Goal: Information Seeking & Learning: Learn about a topic

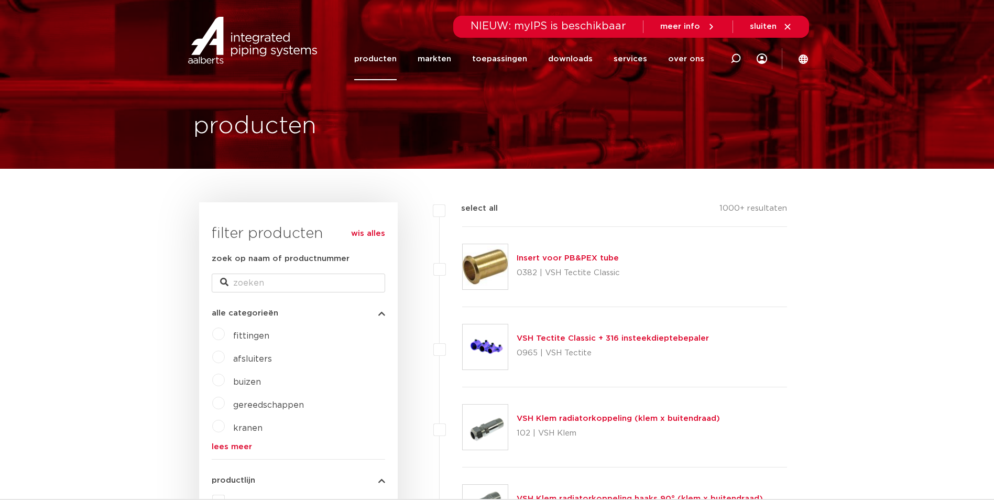
click at [224, 48] on img at bounding box center [252, 40] width 134 height 47
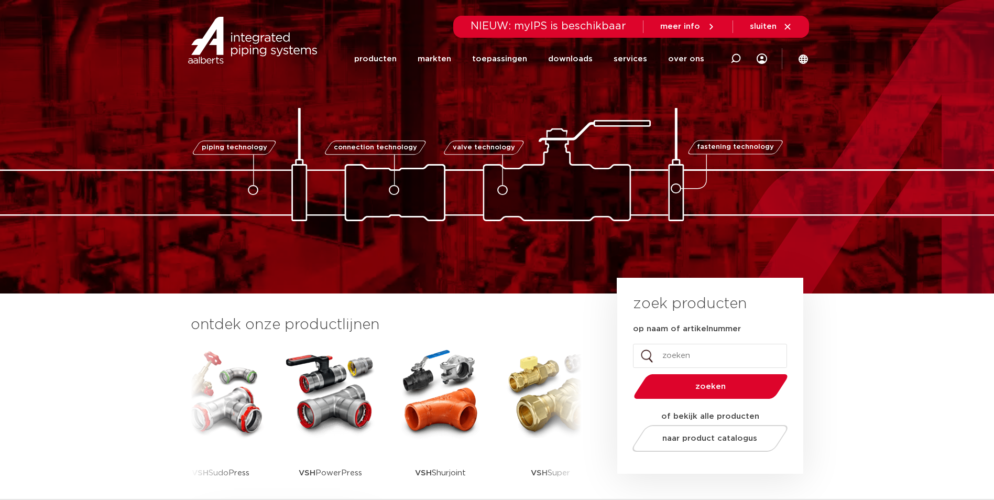
click at [246, 43] on img at bounding box center [252, 40] width 134 height 47
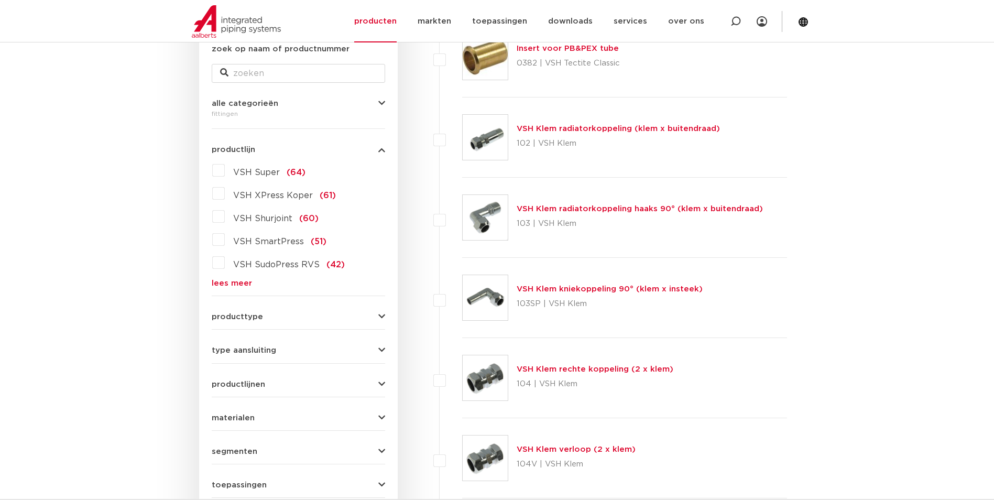
scroll to position [210, 0]
click at [235, 283] on link "lees meer" at bounding box center [298, 283] width 173 height 8
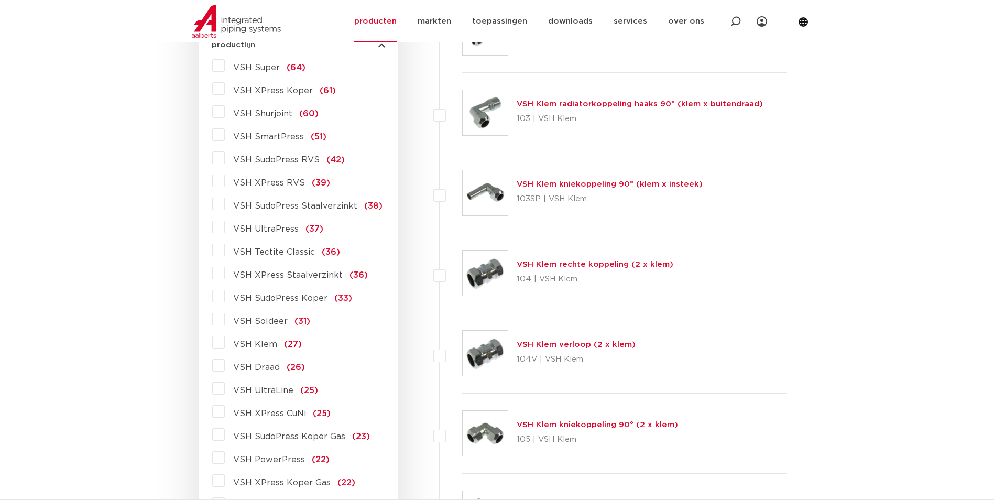
scroll to position [419, 0]
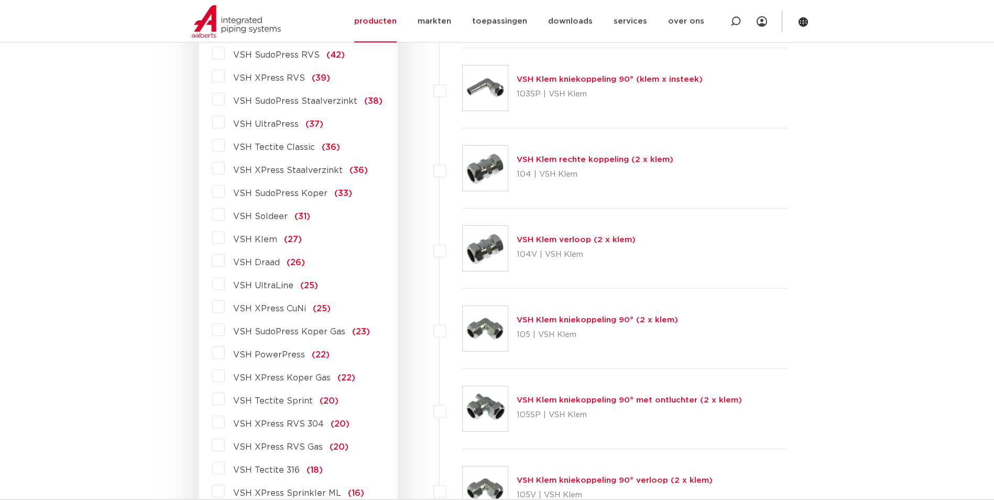
click at [225, 352] on label "VSH PowerPress (22)" at bounding box center [277, 352] width 105 height 17
click at [0, 0] on input "VSH PowerPress (22)" at bounding box center [0, 0] width 0 height 0
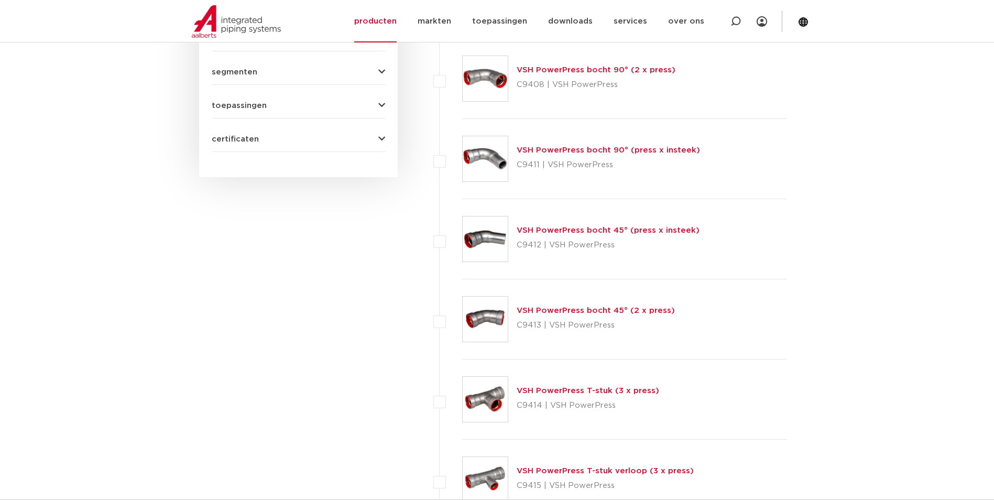
scroll to position [537, 0]
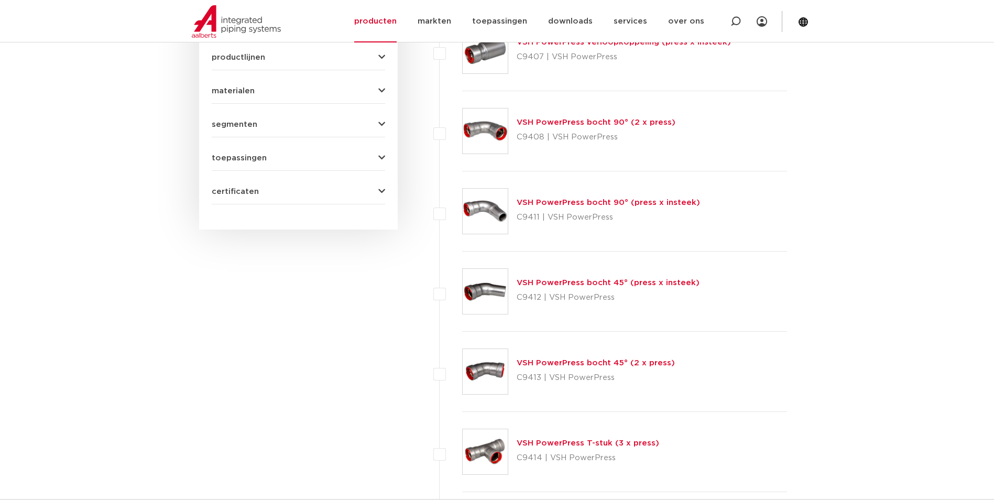
drag, startPoint x: 589, startPoint y: 124, endPoint x: 586, endPoint y: 129, distance: 6.6
click at [589, 123] on link "VSH PowerPress bocht 90° (2 x press)" at bounding box center [596, 122] width 159 height 8
